Goal: Communication & Community: Answer question/provide support

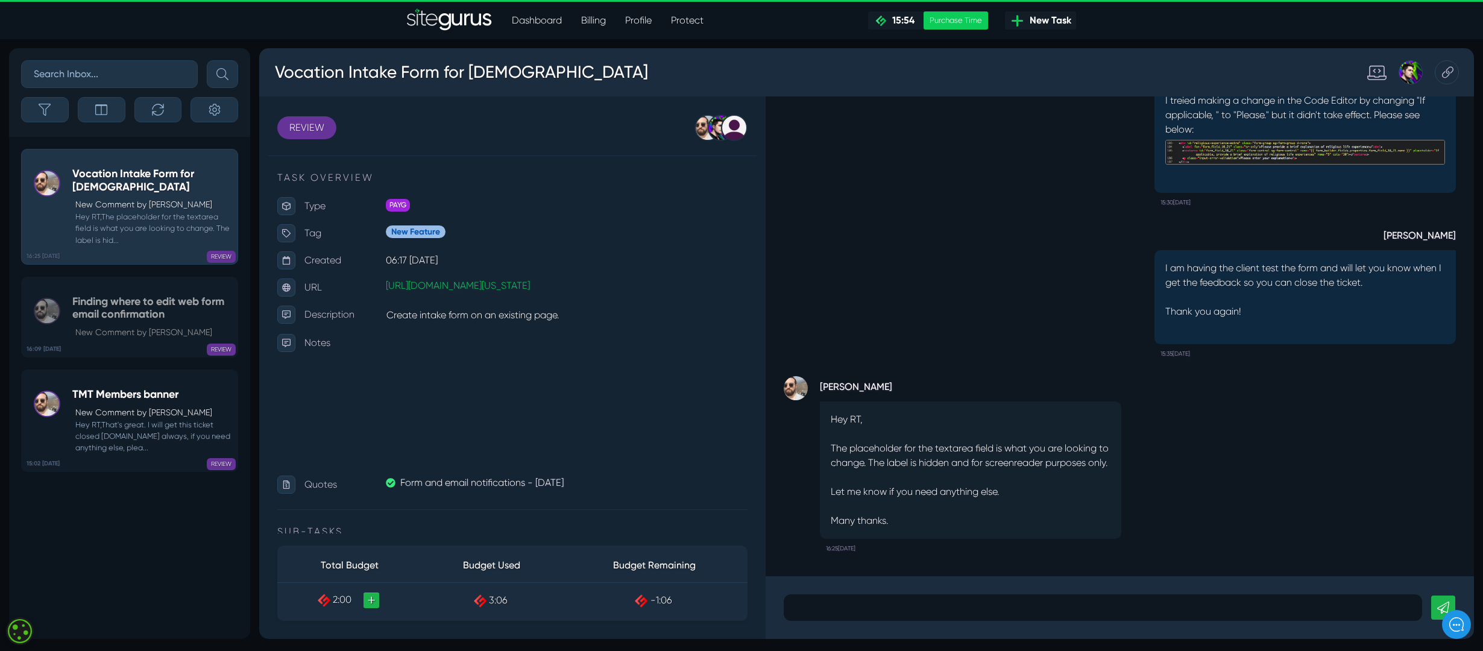
click at [848, 606] on p at bounding box center [1103, 607] width 620 height 14
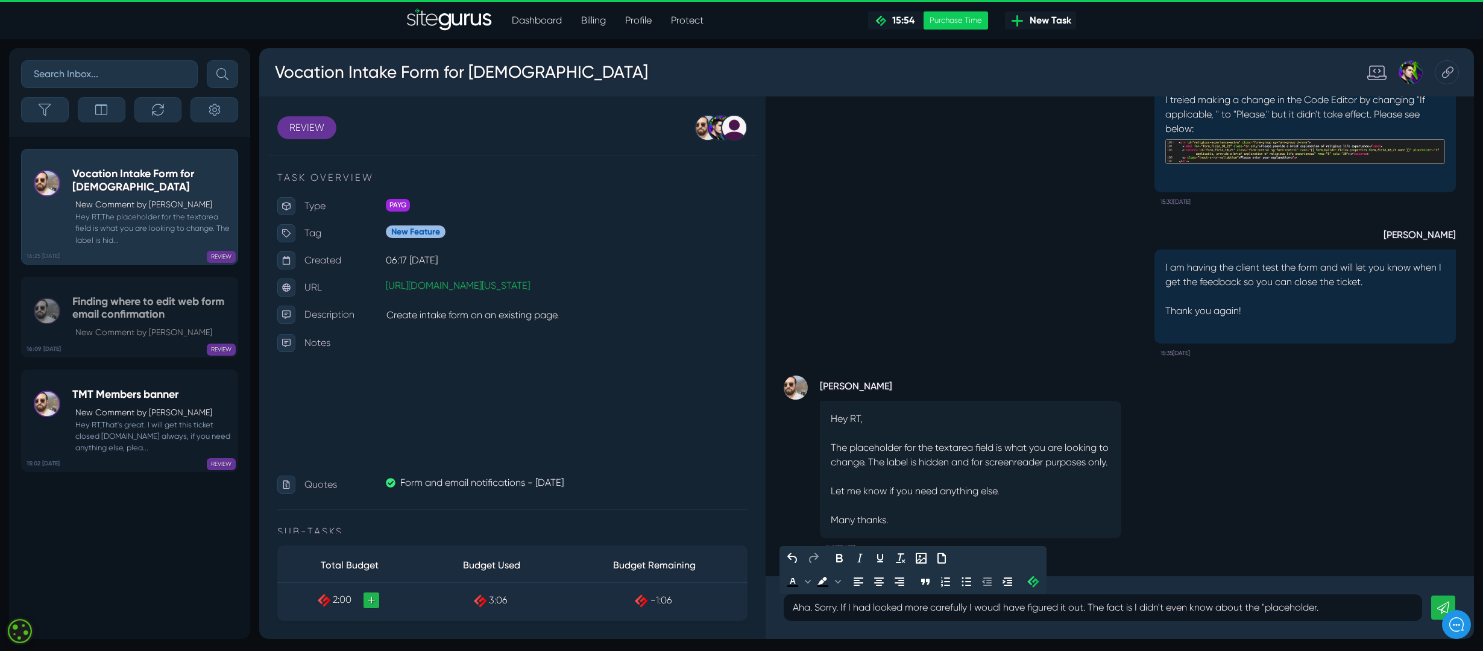
drag, startPoint x: 1272, startPoint y: 606, endPoint x: 1665, endPoint y: 698, distance: 404.1
click at [1272, 606] on p "Aha. Sorry. If I had looked more carefully I woudl have figured it out. The fac…" at bounding box center [1103, 607] width 620 height 14
click at [1350, 608] on p "Aha. Sorry. If I had looked more carefully I woudl have figured it out. The fac…" at bounding box center [1103, 607] width 620 height 14
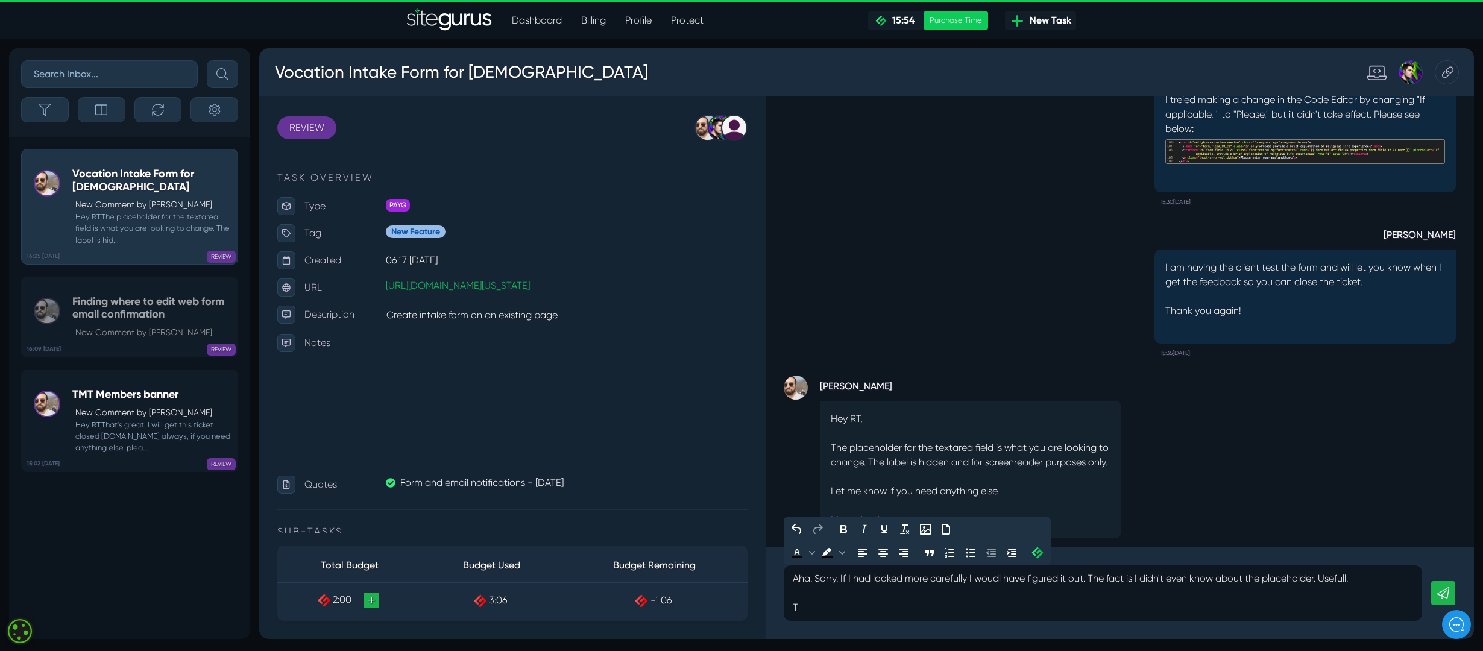
scroll to position [1, 0]
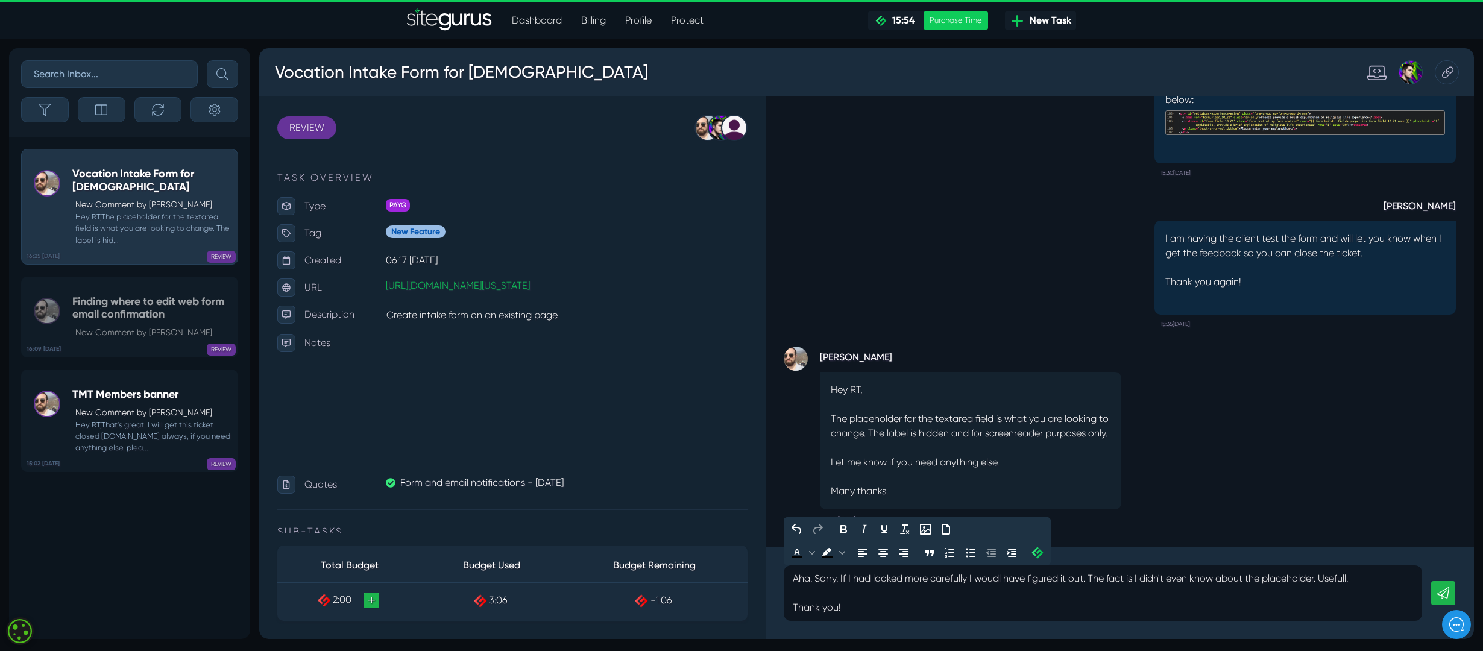
click at [811, 577] on p "Aha. Sorry. If I had looked more carefully I woudl have figured it out. The fac…" at bounding box center [1103, 578] width 620 height 14
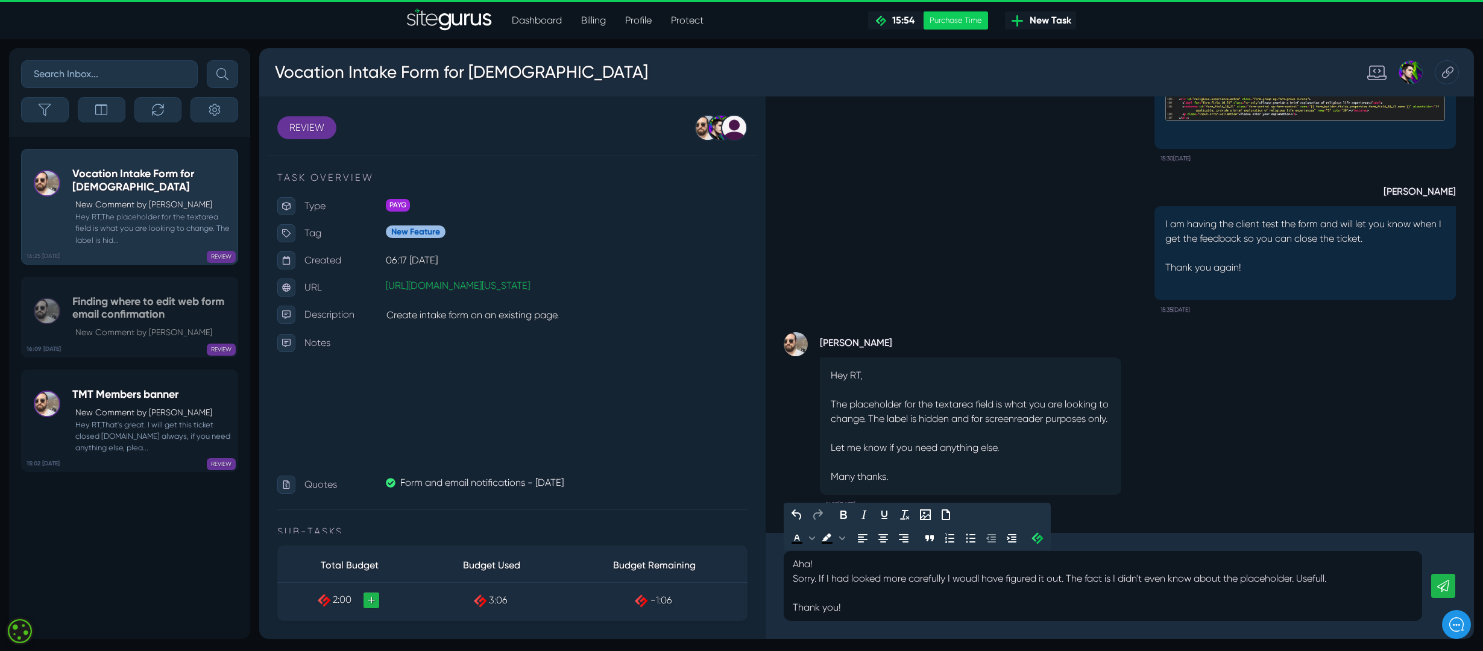
click at [818, 579] on p "Sorry. If I had looked more carefully I woudl have figured it out. The fact is …" at bounding box center [1103, 578] width 620 height 14
click at [1444, 589] on icon at bounding box center [1443, 586] width 12 height 12
